Goal: Task Accomplishment & Management: Manage account settings

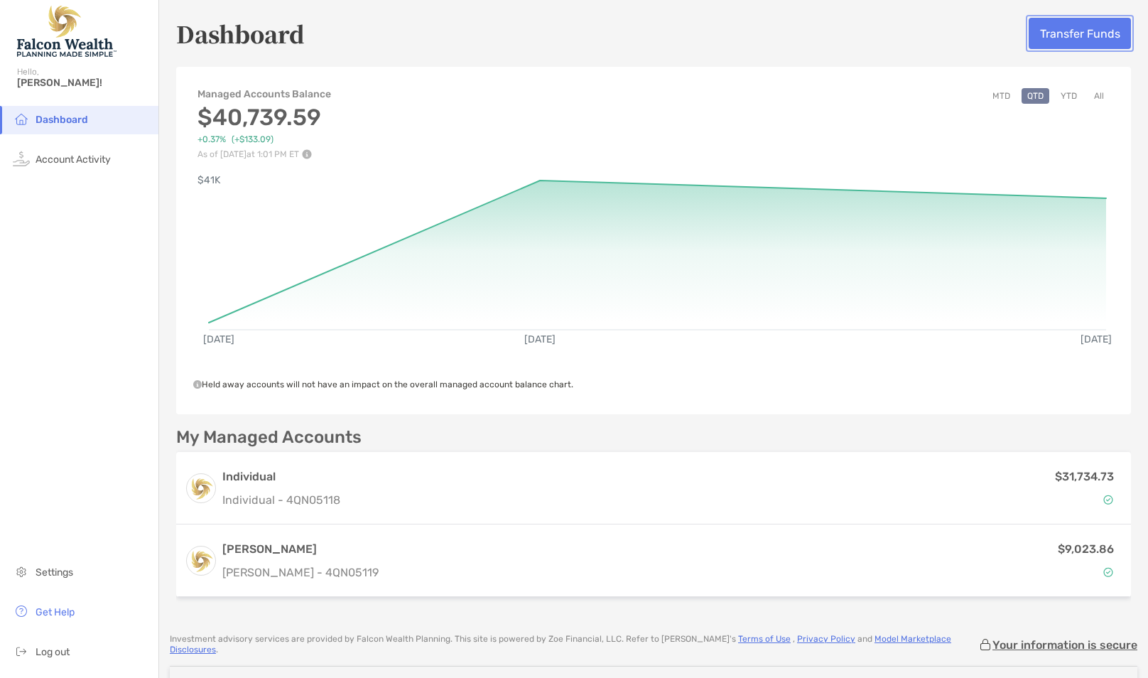
click at [1092, 31] on button "Transfer Funds" at bounding box center [1079, 33] width 102 height 31
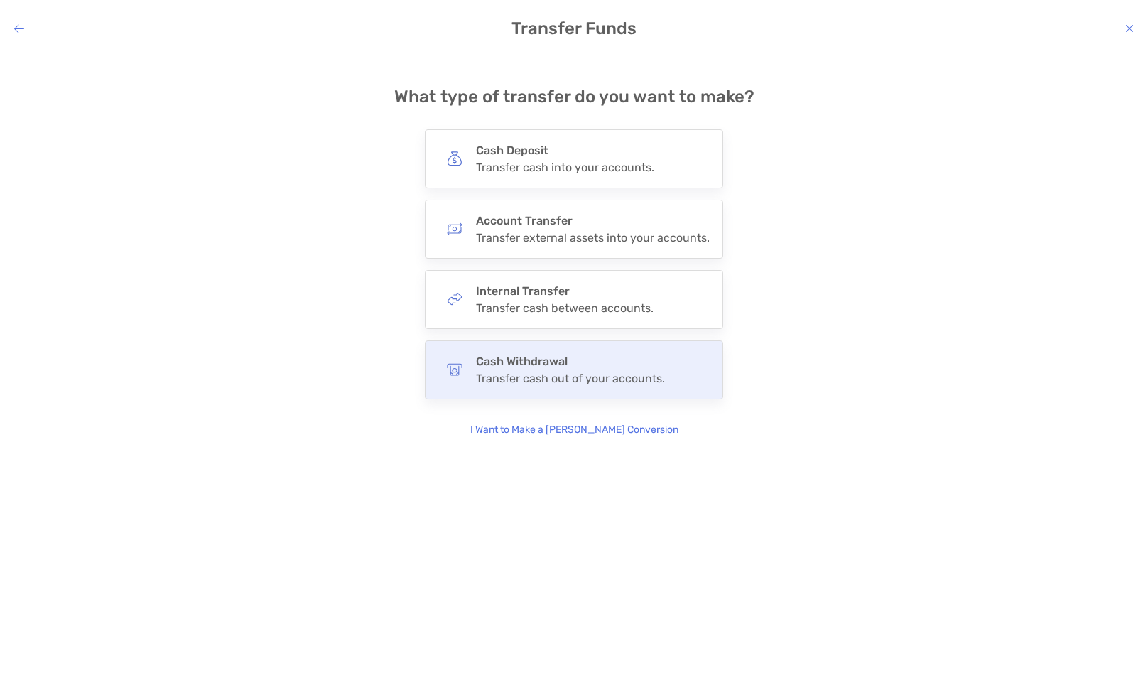
click at [550, 366] on h4 "Cash Withdrawal" at bounding box center [570, 360] width 189 height 13
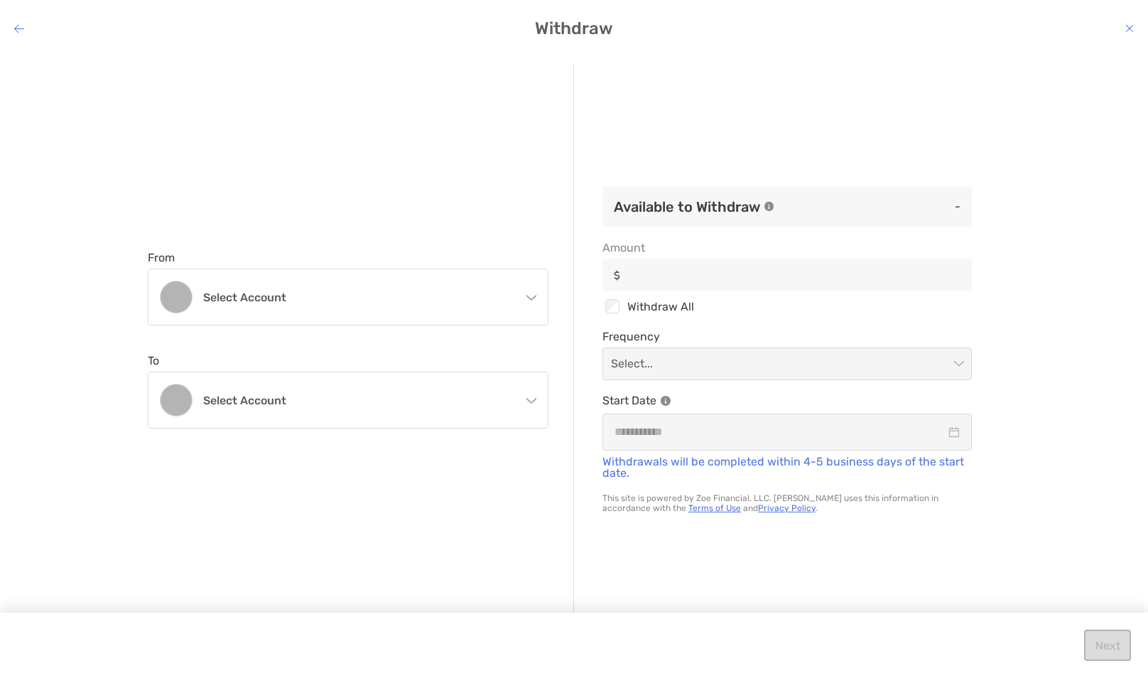
click at [531, 300] on icon "modal" at bounding box center [530, 294] width 11 height 11
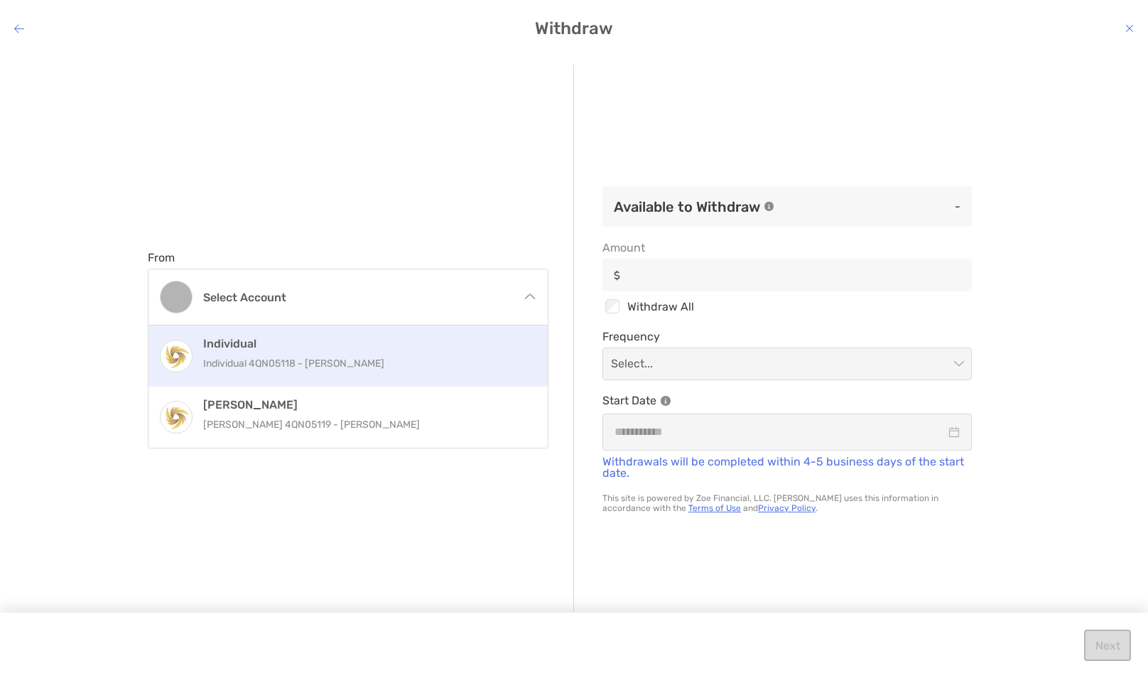
click at [398, 356] on p "Individual 4QN05118 - [PERSON_NAME]" at bounding box center [363, 363] width 320 height 18
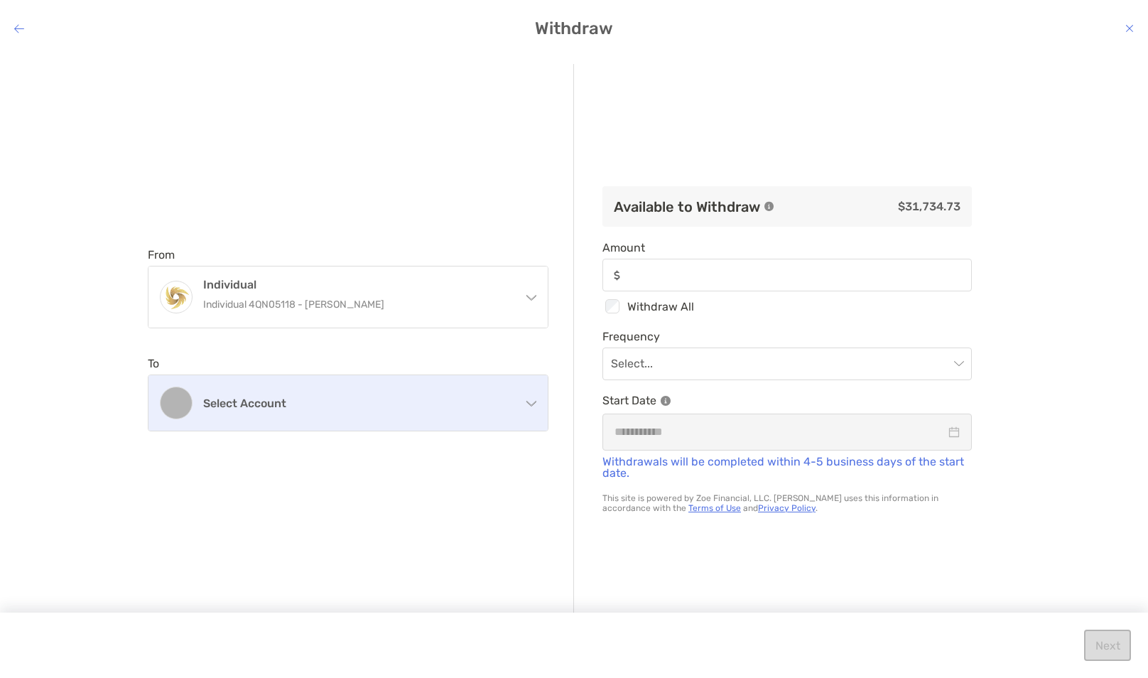
click at [501, 401] on h4 "Select account" at bounding box center [356, 402] width 307 height 13
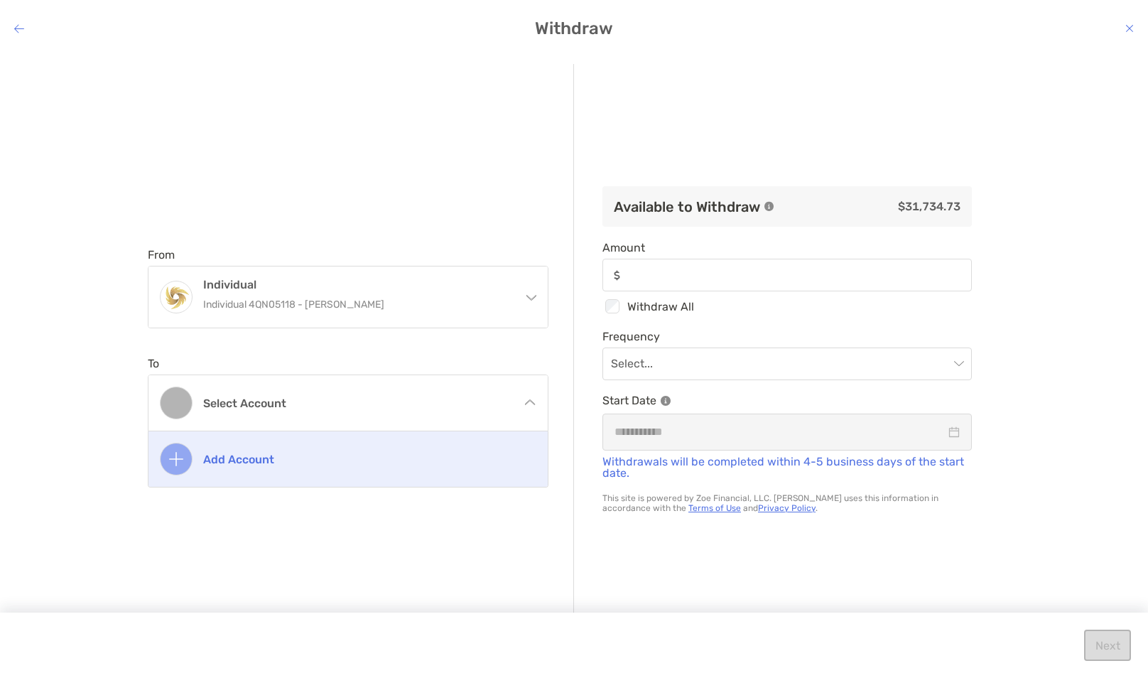
click at [182, 460] on img "modal" at bounding box center [176, 459] width 14 height 14
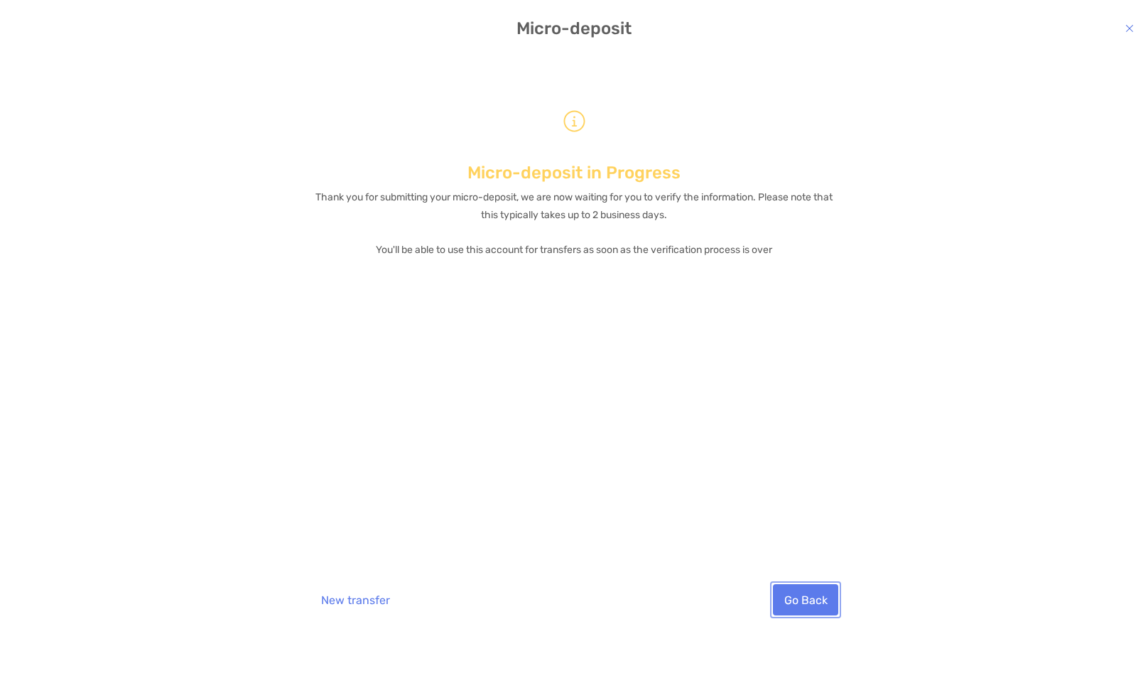
click at [786, 604] on button "Go Back" at bounding box center [805, 599] width 65 height 31
click at [332, 602] on button "New transfer" at bounding box center [355, 599] width 91 height 31
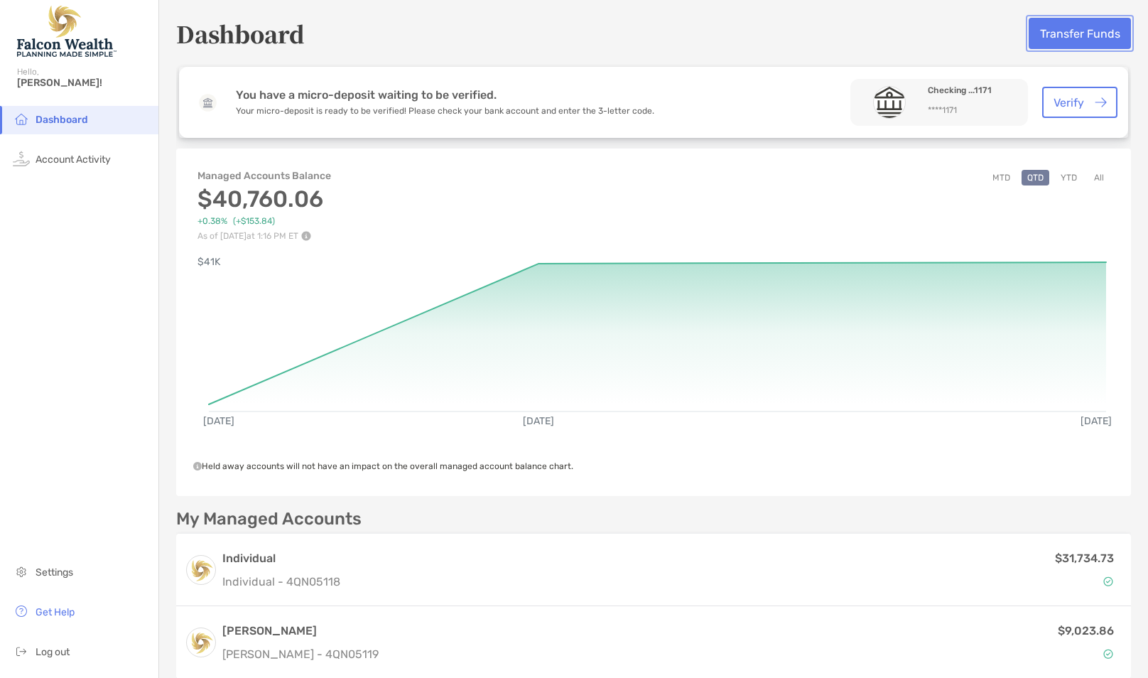
click at [1108, 26] on button "Transfer Funds" at bounding box center [1079, 33] width 102 height 31
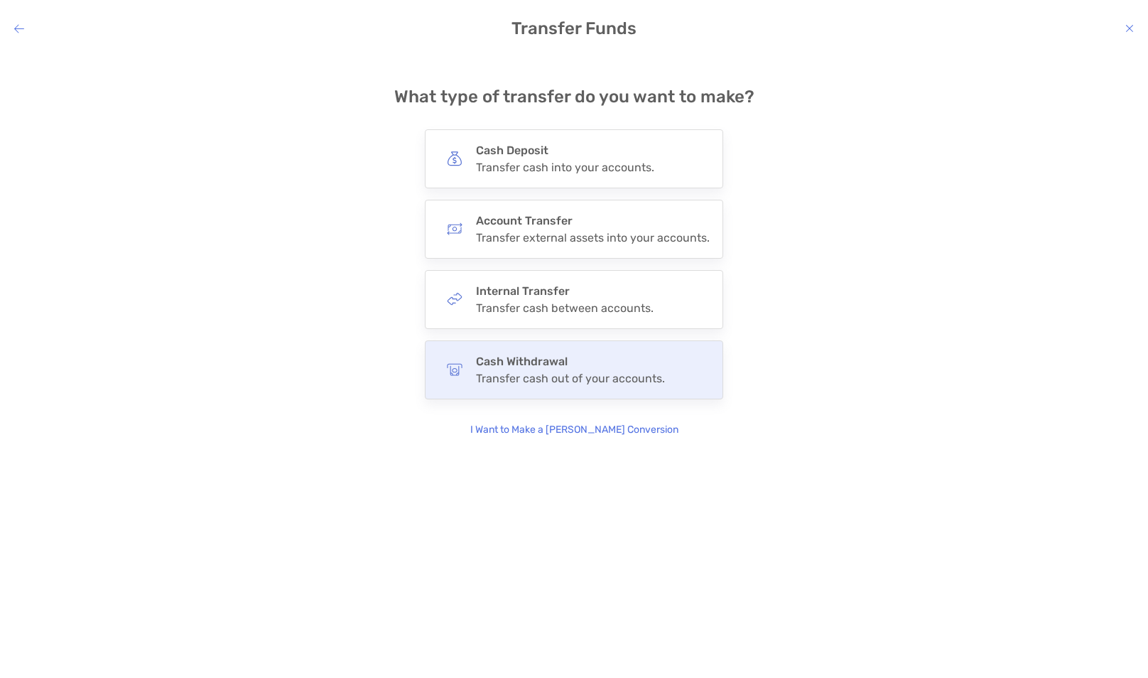
click at [551, 366] on h4 "Cash Withdrawal" at bounding box center [570, 360] width 189 height 13
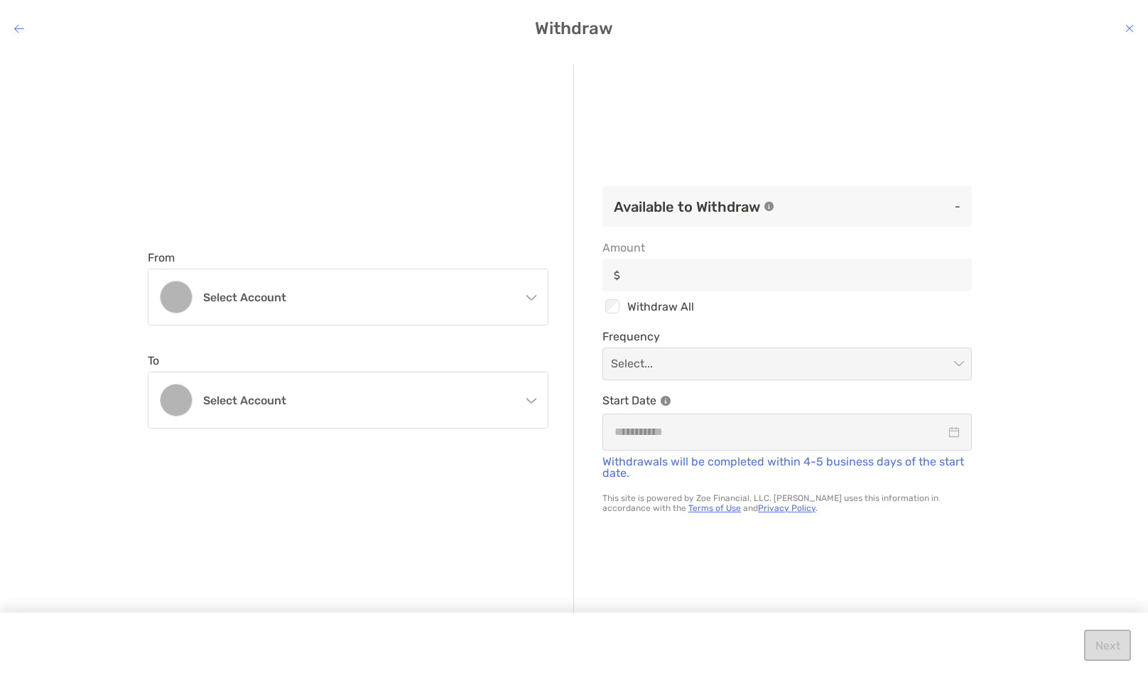
click at [533, 300] on icon "modal" at bounding box center [530, 294] width 11 height 11
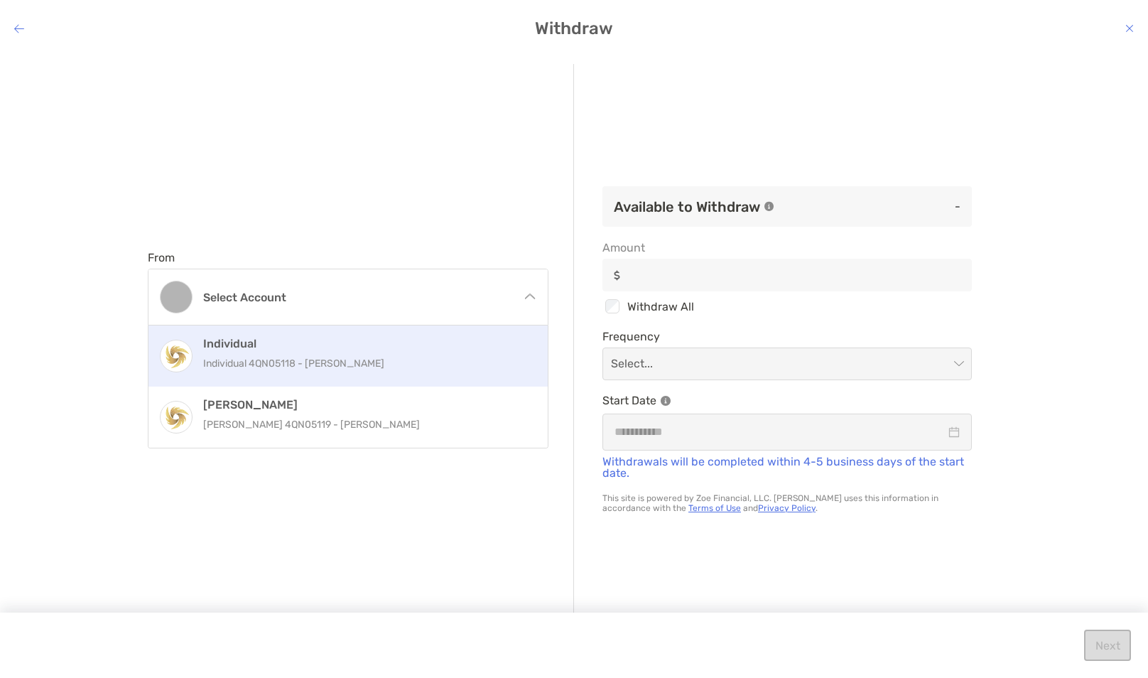
click at [392, 352] on div "Individual Individual 4QN05118 - [PERSON_NAME]" at bounding box center [363, 356] width 320 height 38
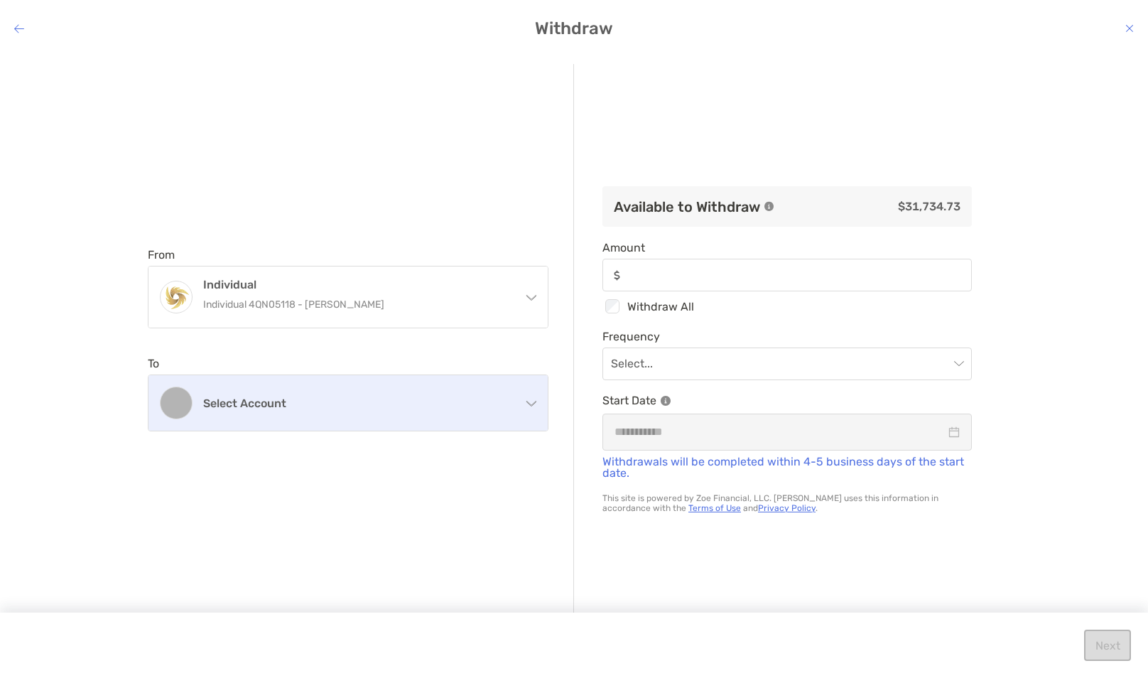
click at [414, 390] on div "Select account" at bounding box center [347, 402] width 399 height 55
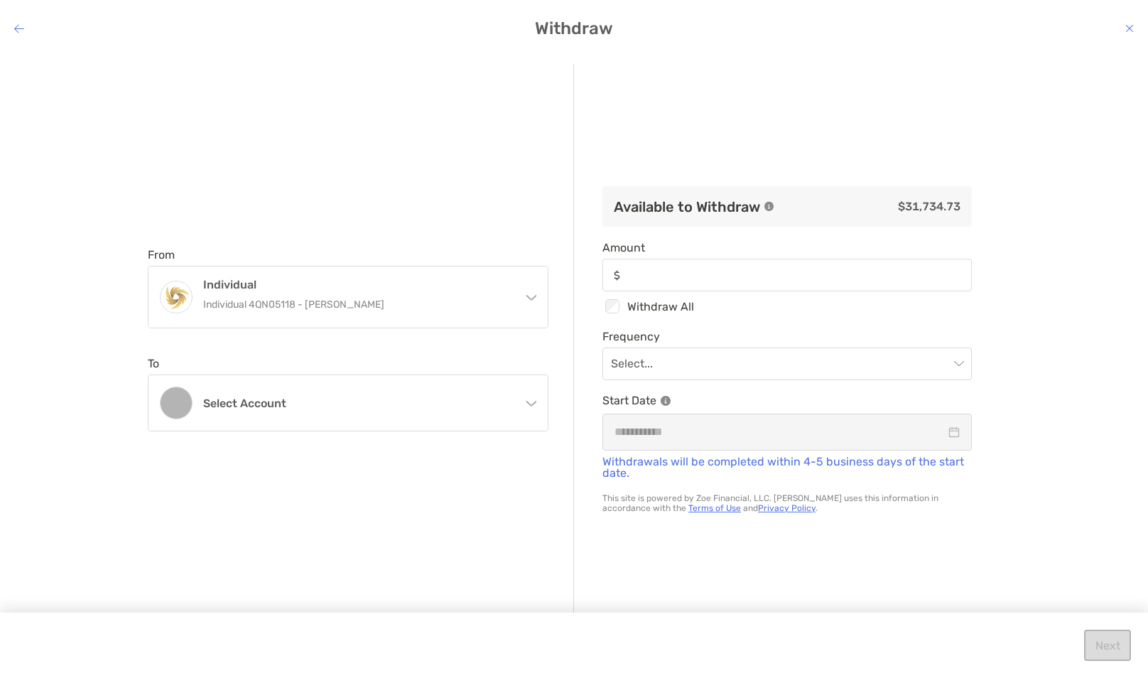
click at [449, 555] on div "From Individual Individual 4QN05118 - [PERSON_NAME] Individual Individual 4QN05…" at bounding box center [361, 339] width 426 height 551
click at [16, 25] on icon "modal" at bounding box center [19, 28] width 10 height 11
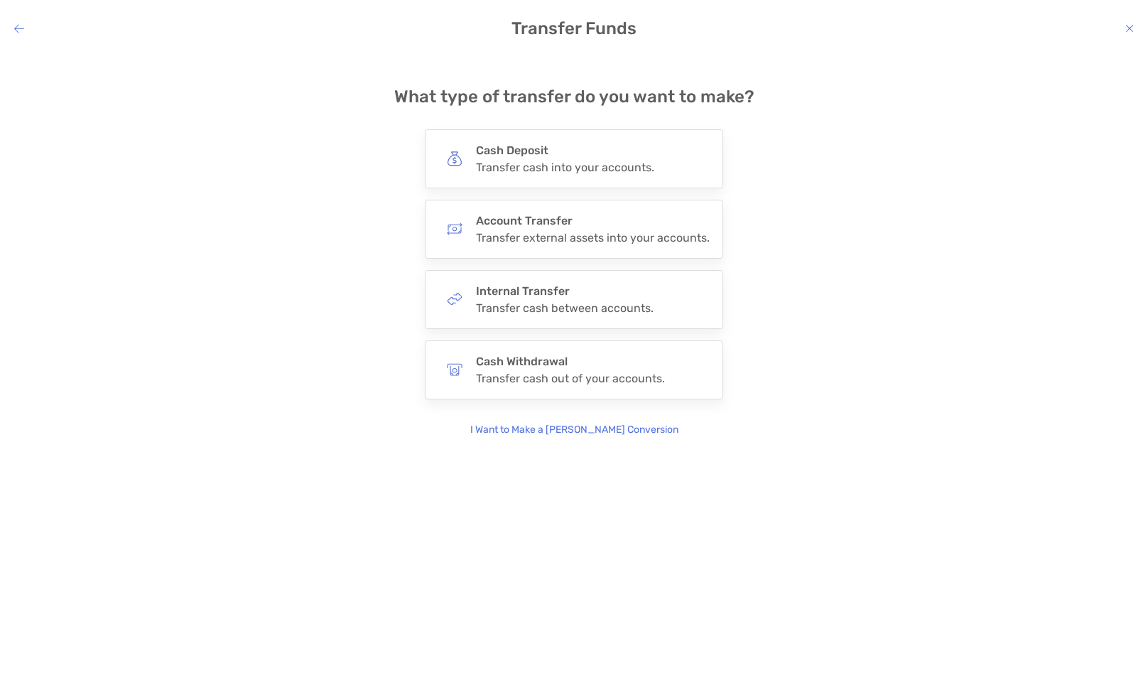
click at [16, 25] on icon "modal" at bounding box center [19, 28] width 10 height 11
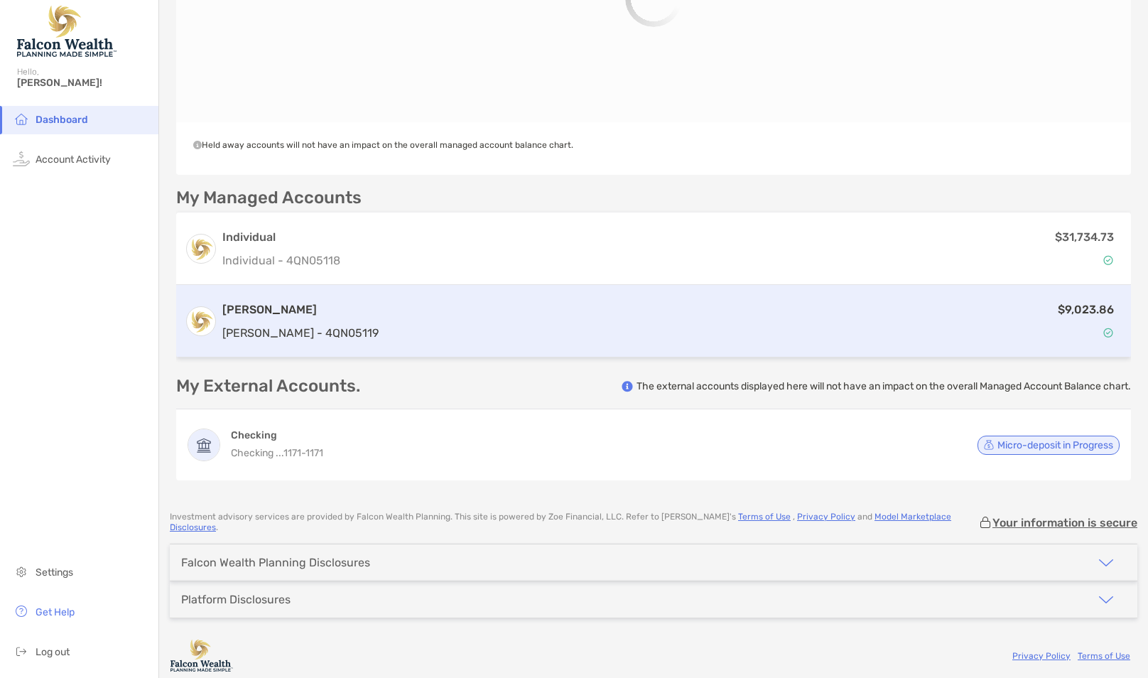
scroll to position [321, 0]
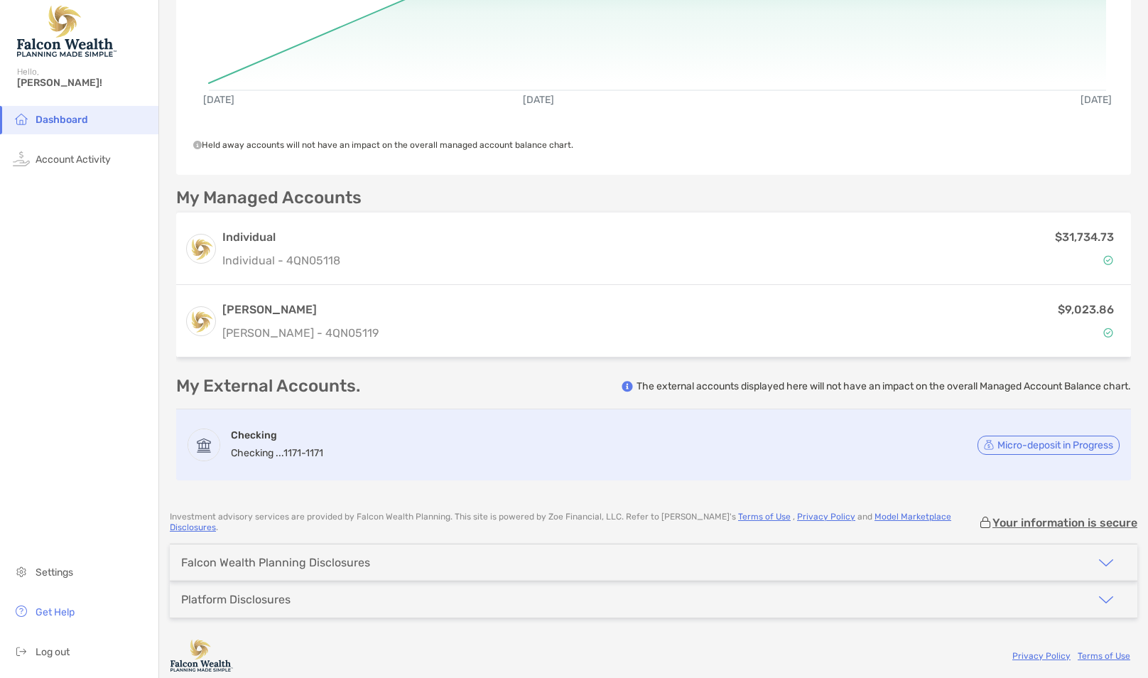
click at [1008, 444] on span "Micro-deposit in Progress" at bounding box center [1055, 445] width 116 height 7
click at [847, 450] on div "Checking Checking ...[DATE] - [DATE] Micro-deposit in Progress" at bounding box center [653, 444] width 955 height 71
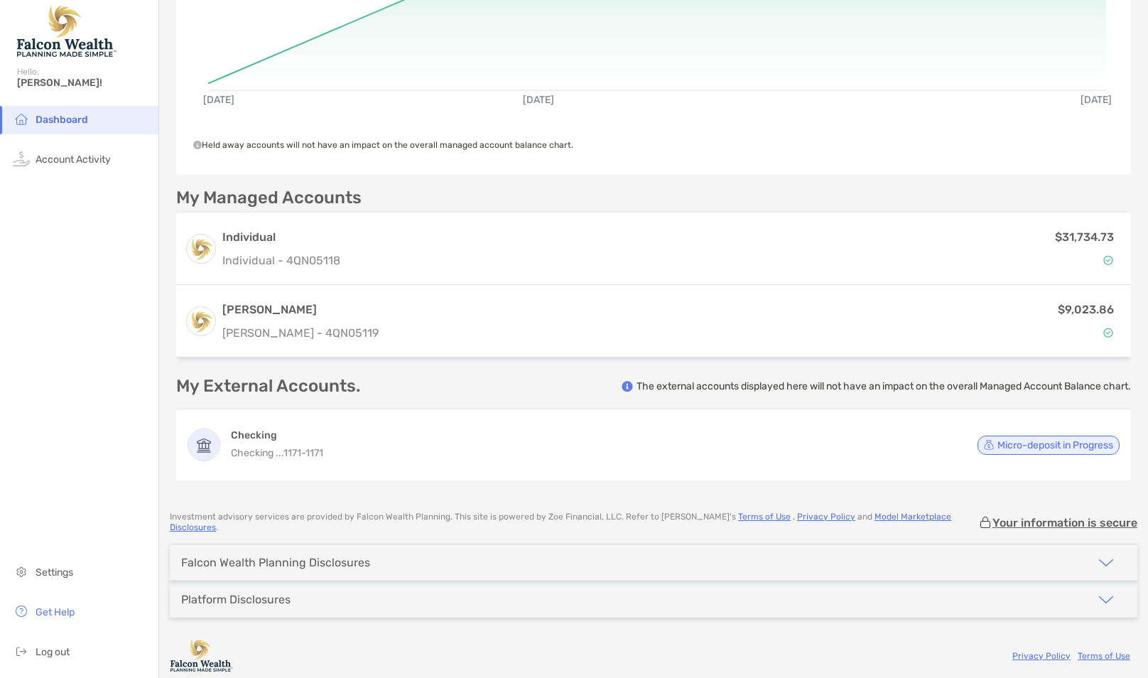
scroll to position [0, 0]
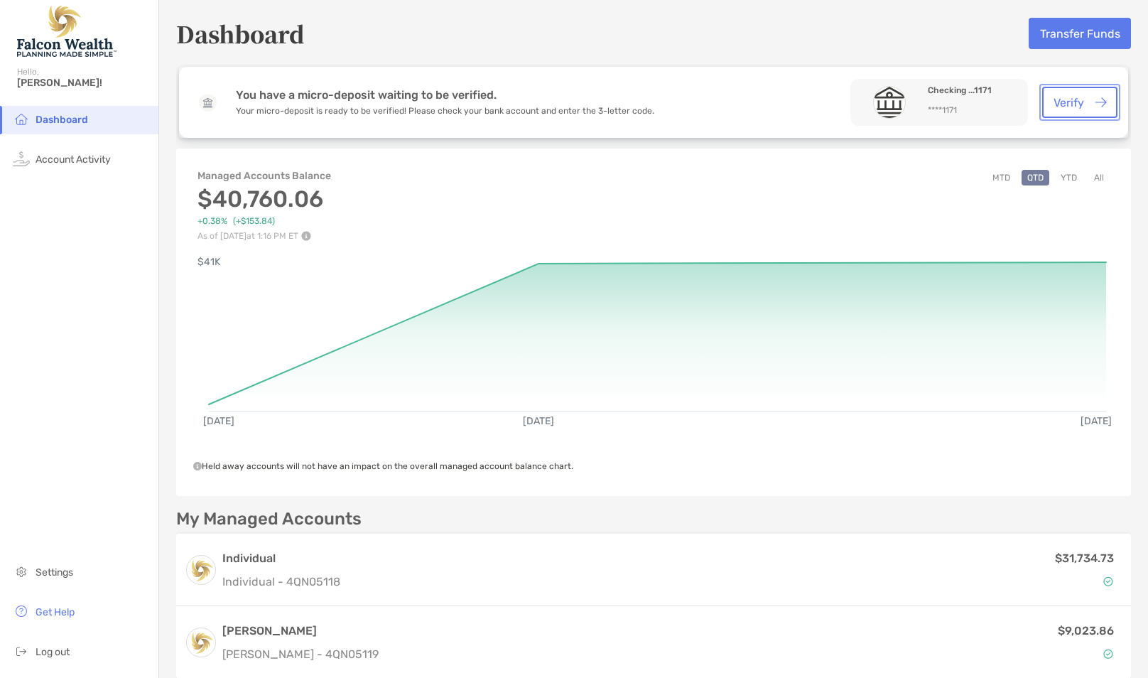
click at [1073, 102] on button "Verify" at bounding box center [1079, 102] width 75 height 31
